Goal: Information Seeking & Learning: Learn about a topic

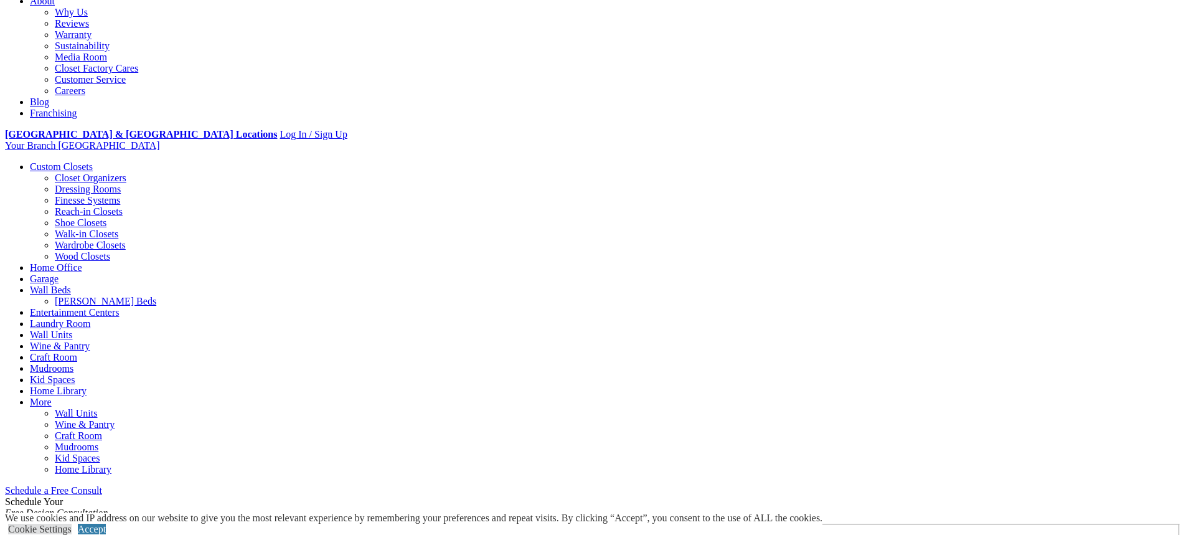
scroll to position [373, 0]
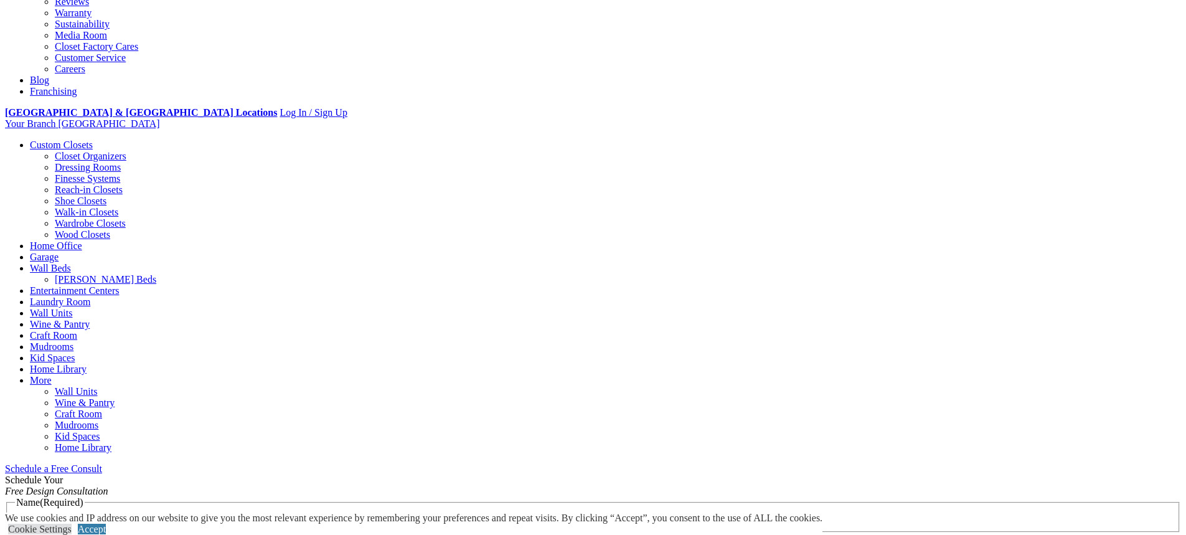
click at [102, 463] on span "Schedule a Free Consult (opens a dropdown menu)" at bounding box center [102, 468] width 0 height 11
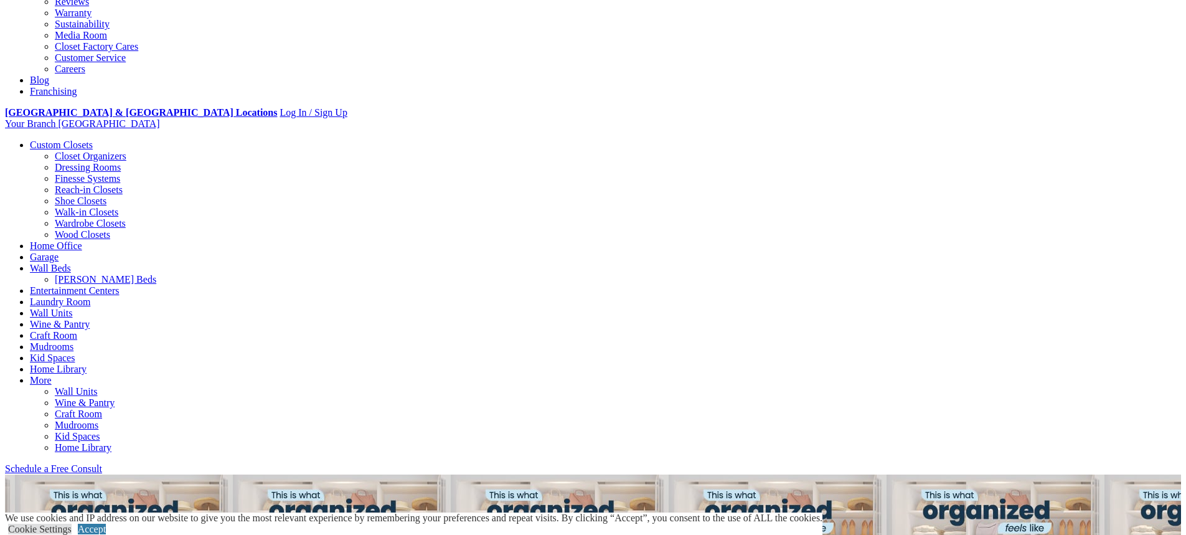
click at [996, 118] on li "Your Branch Jacksonville ZIP code *" at bounding box center [593, 123] width 1176 height 11
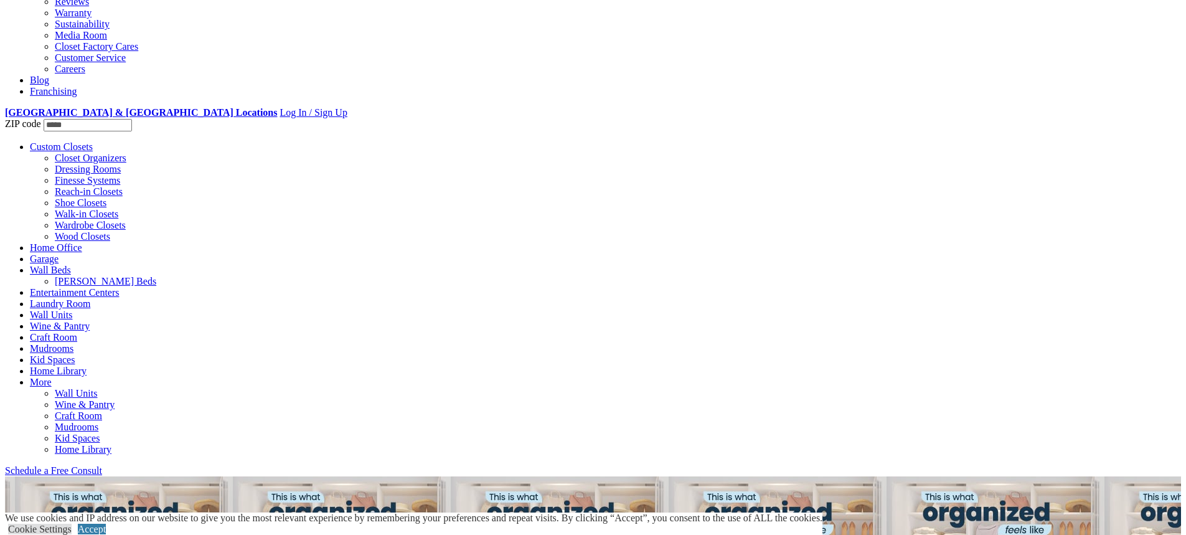
type input "*****"
click input "*" at bounding box center [0, 0] width 0 height 0
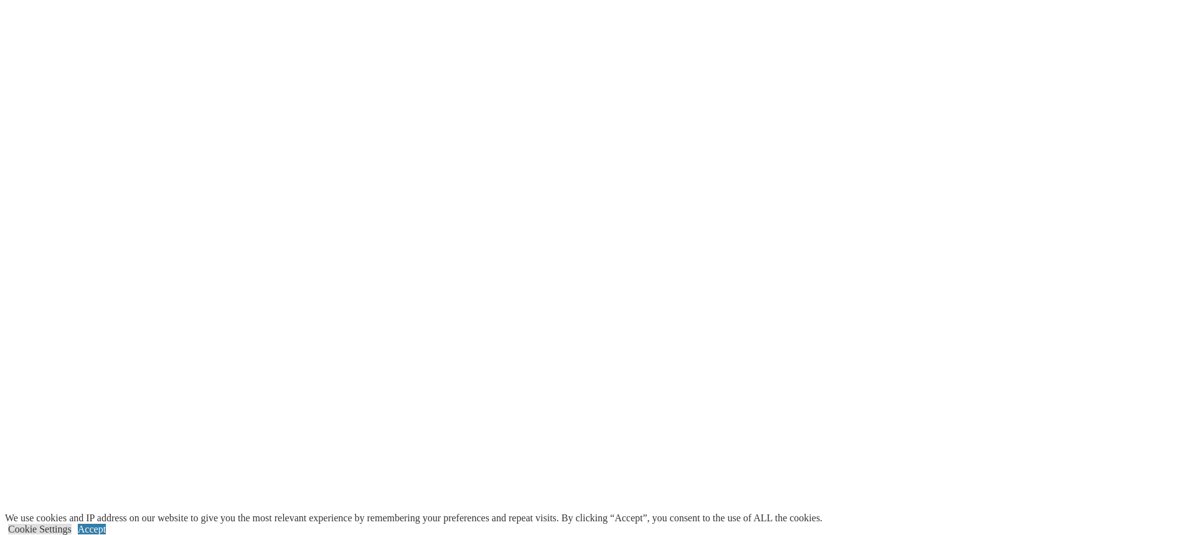
scroll to position [996, 0]
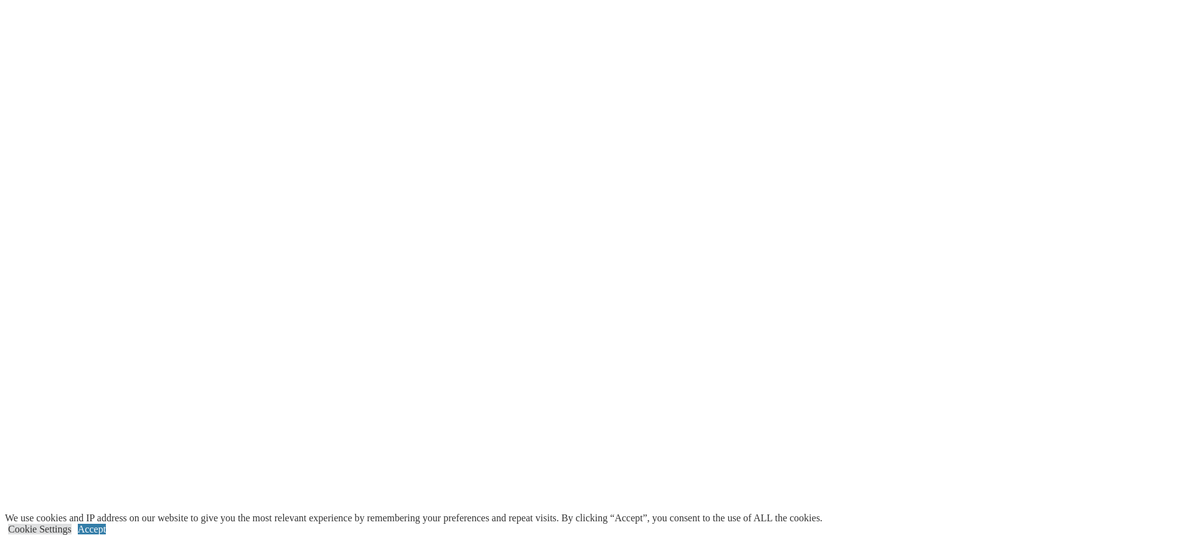
scroll to position [2241, 0]
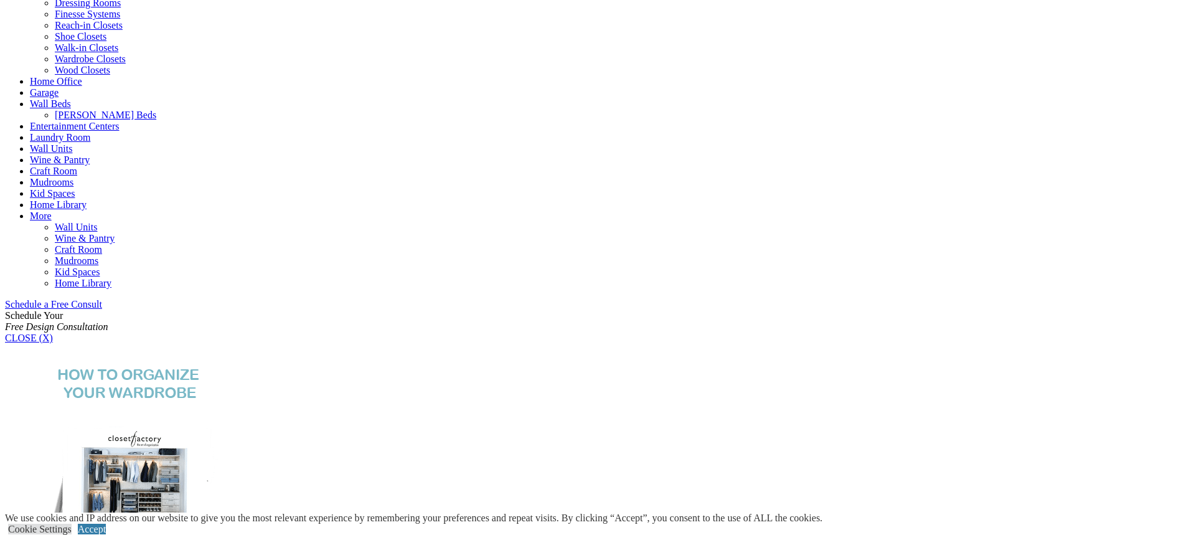
scroll to position [498, 0]
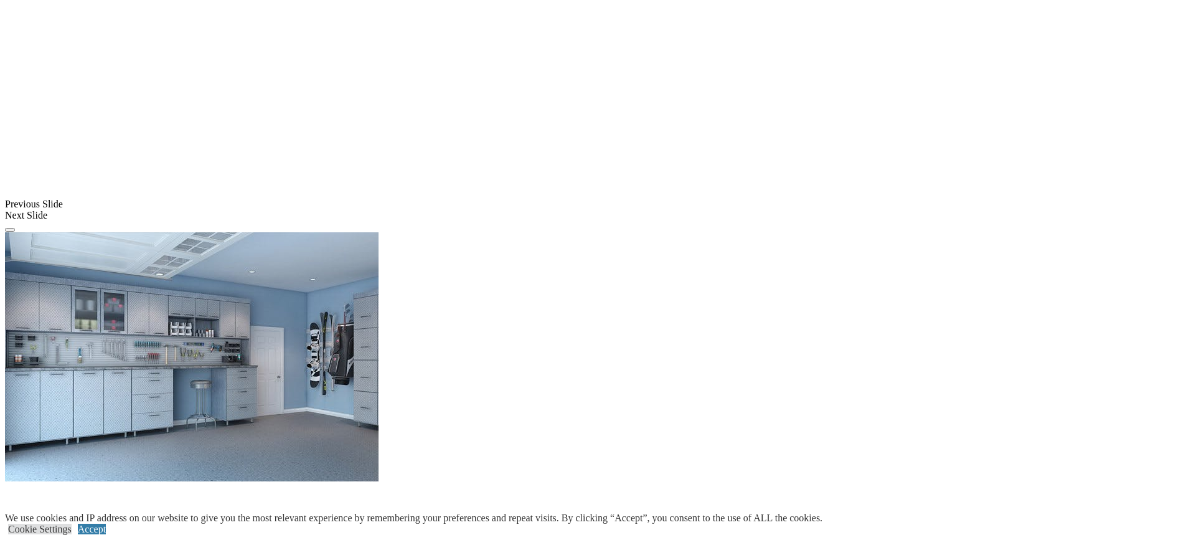
scroll to position [996, 0]
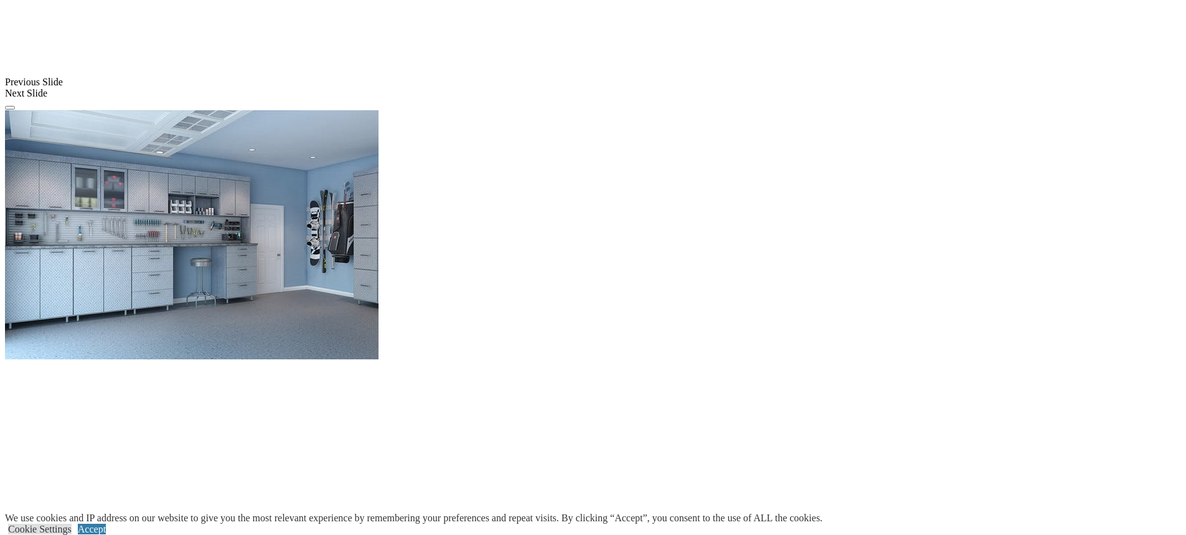
scroll to position [1058, 0]
